Goal: Task Accomplishment & Management: Manage account settings

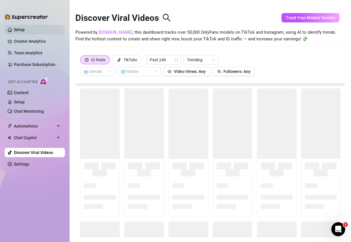
click at [19, 28] on link "Setup" at bounding box center [19, 29] width 11 height 5
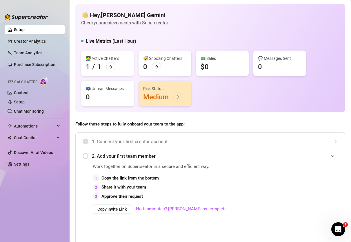
click at [19, 29] on link "Setup" at bounding box center [19, 29] width 11 height 5
click at [111, 67] on icon "arrow-right" at bounding box center [110, 66] width 3 height 3
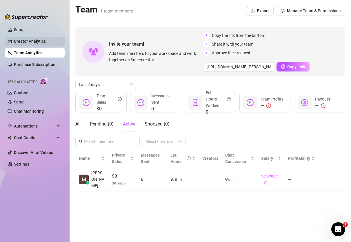
click at [29, 43] on link "Creator Analytics" at bounding box center [37, 41] width 46 height 9
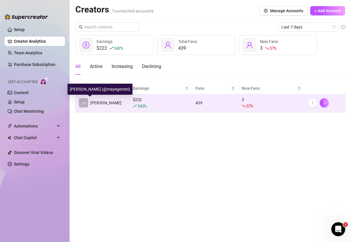
click at [84, 104] on span "𝓜" at bounding box center [84, 103] width 4 height 6
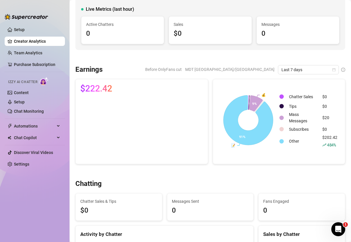
scroll to position [39, 0]
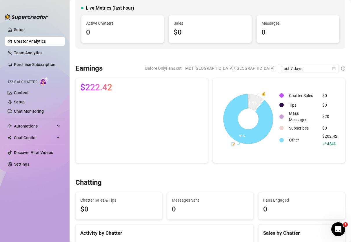
click at [329, 136] on div "$202.42 484 %" at bounding box center [330, 140] width 15 height 14
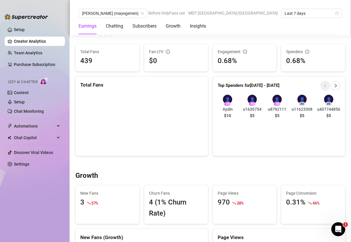
scroll to position [338, 0]
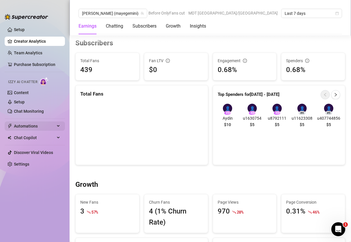
click at [39, 129] on span "Automations" at bounding box center [34, 125] width 41 height 9
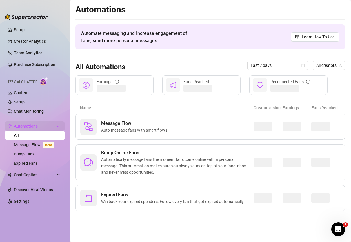
click at [39, 127] on span "Automations" at bounding box center [34, 125] width 41 height 9
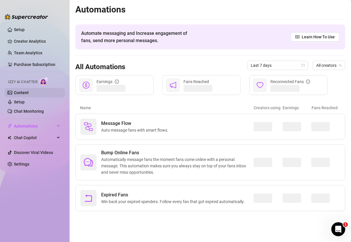
click at [24, 93] on link "Content" at bounding box center [21, 92] width 15 height 5
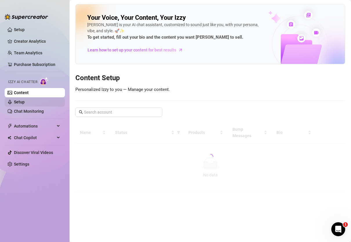
click at [25, 104] on link "Setup" at bounding box center [19, 102] width 11 height 5
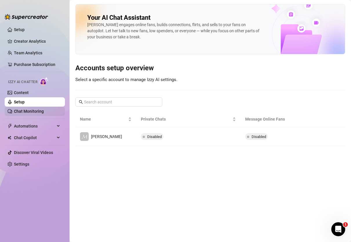
click at [36, 112] on link "Chat Monitoring" at bounding box center [29, 111] width 30 height 5
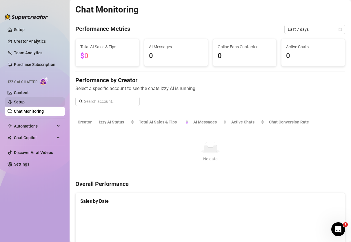
click at [25, 103] on link "Setup" at bounding box center [19, 102] width 11 height 5
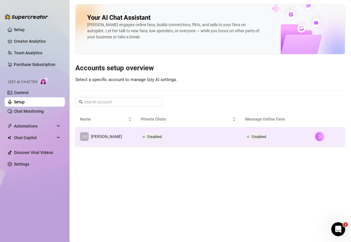
click at [318, 136] on icon "right" at bounding box center [320, 136] width 4 height 4
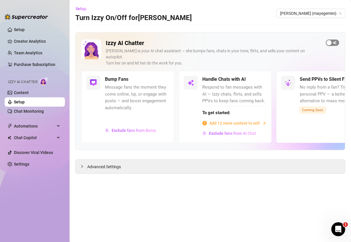
click at [333, 41] on span "button" at bounding box center [332, 42] width 13 height 6
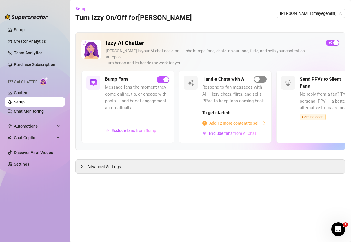
click at [259, 77] on div "button" at bounding box center [257, 79] width 5 height 5
click at [33, 113] on link "Chat Monitoring" at bounding box center [29, 111] width 30 height 5
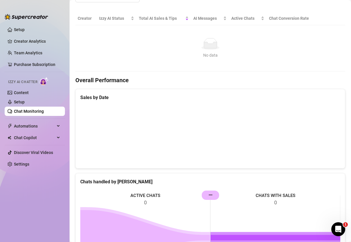
scroll to position [196, 0]
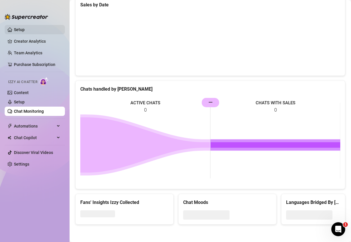
click at [21, 29] on link "Setup" at bounding box center [19, 29] width 11 height 5
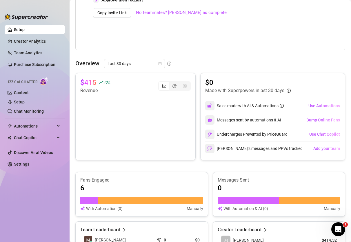
scroll to position [317, 0]
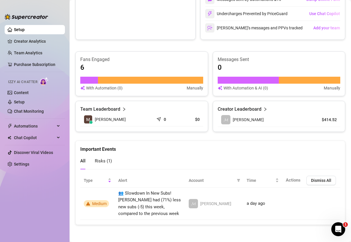
click at [116, 110] on article "Team Leaderboard" at bounding box center [100, 109] width 40 height 7
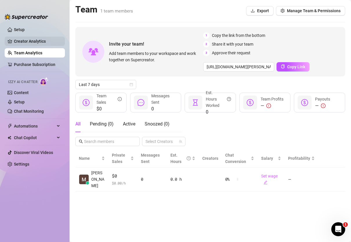
click at [22, 40] on link "Creator Analytics" at bounding box center [37, 41] width 46 height 9
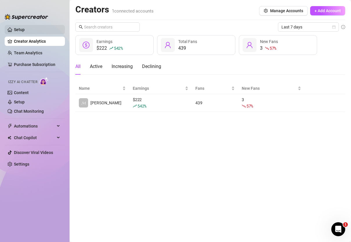
click at [19, 29] on link "Setup" at bounding box center [19, 29] width 11 height 5
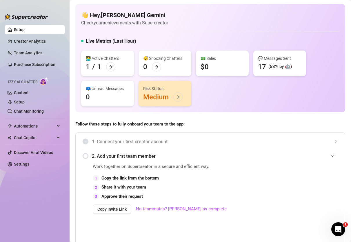
click at [268, 71] on div "💬 Messages Sent 17 (53% by 🤖)" at bounding box center [280, 64] width 53 height 26
click at [26, 112] on link "Chat Monitoring" at bounding box center [29, 111] width 30 height 5
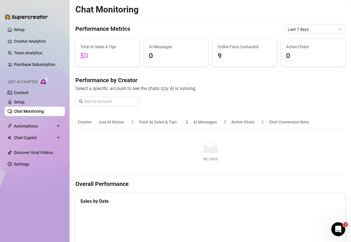
click at [232, 48] on span "Online Fans Contacted" at bounding box center [245, 47] width 54 height 6
click at [25, 100] on link "Setup" at bounding box center [19, 102] width 11 height 5
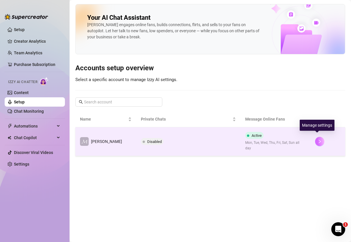
click at [319, 141] on button "button" at bounding box center [319, 141] width 9 height 9
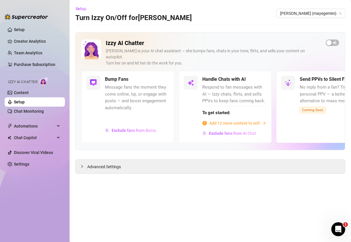
click at [121, 84] on span "Message fans the moment they come online, tip, or engage with posts — and boost…" at bounding box center [137, 97] width 64 height 27
click at [114, 163] on span "Advanced Settings" at bounding box center [104, 166] width 34 height 6
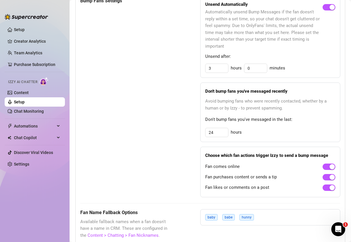
scroll to position [336, 0]
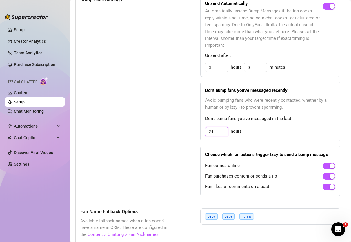
click at [217, 127] on input "24" at bounding box center [217, 131] width 23 height 9
type input "72"
click at [283, 127] on div "72 hours" at bounding box center [270, 131] width 130 height 9
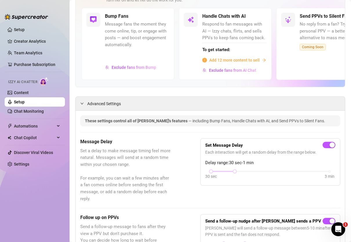
scroll to position [0, 0]
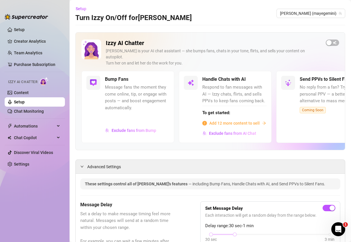
click at [131, 95] on span "Message fans the moment they come online, tip, or engage with posts — and boost…" at bounding box center [137, 97] width 64 height 27
click at [117, 76] on h5 "Bump Fans" at bounding box center [117, 79] width 24 height 7
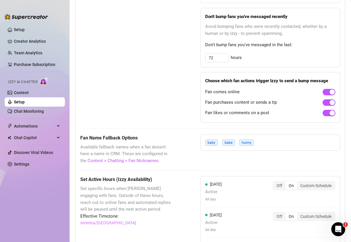
scroll to position [462, 0]
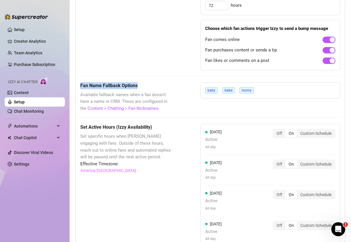
drag, startPoint x: 97, startPoint y: 79, endPoint x: 168, endPoint y: 84, distance: 71.0
click at [168, 84] on div "These settings control all of [PERSON_NAME]'s features — including Bump Fans, H…" at bounding box center [211, 54] width 270 height 684
click at [168, 84] on div "Fan Name Fallback Options Available fallback names when a fan doesn't have a na…" at bounding box center [125, 97] width 91 height 30
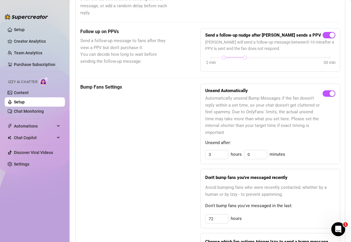
scroll to position [0, 0]
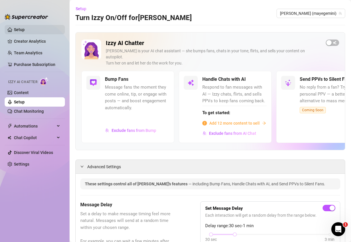
click at [21, 28] on link "Setup" at bounding box center [19, 29] width 11 height 5
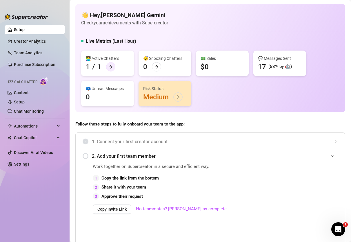
click at [113, 68] on div at bounding box center [110, 66] width 9 height 9
